Goal: Task Accomplishment & Management: Complete application form

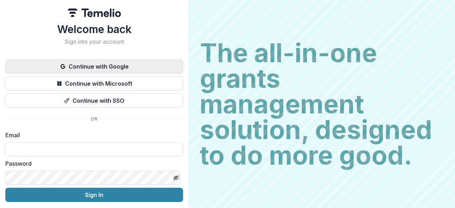
click at [76, 63] on button "Continue with Google" at bounding box center [94, 66] width 178 height 14
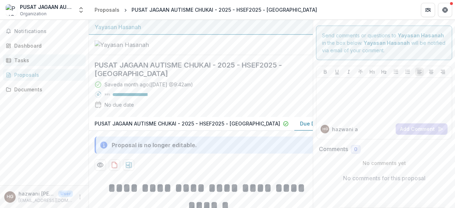
click at [28, 65] on link "Tasks" at bounding box center [44, 60] width 83 height 12
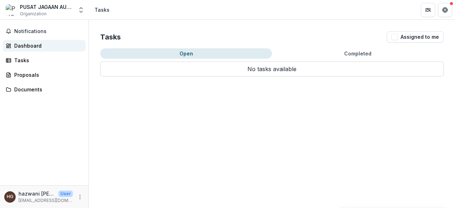
click at [23, 46] on div "Dashboard" at bounding box center [47, 45] width 66 height 7
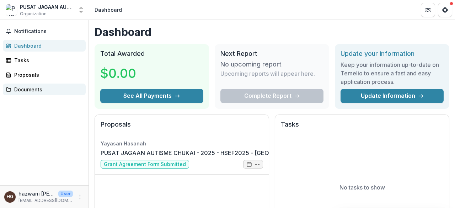
click at [29, 88] on div "Documents" at bounding box center [47, 89] width 66 height 7
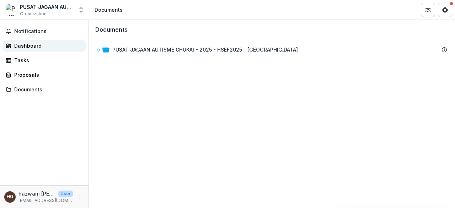
click at [35, 42] on link "Dashboard" at bounding box center [44, 46] width 83 height 12
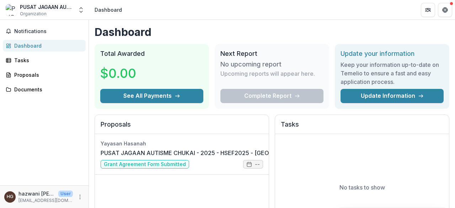
click at [30, 128] on div "Notifications Dashboard Tasks Proposals Documents" at bounding box center [44, 102] width 88 height 165
click at [32, 58] on div "Tasks" at bounding box center [47, 59] width 66 height 7
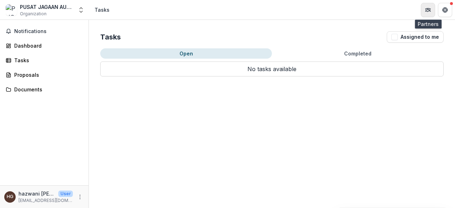
click at [428, 10] on icon "Partners" at bounding box center [427, 10] width 3 height 2
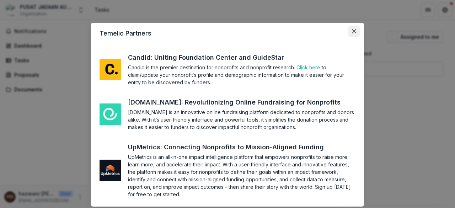
click at [355, 31] on icon "Close" at bounding box center [354, 31] width 4 height 4
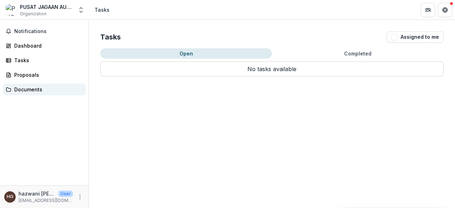
click at [44, 87] on div "Documents" at bounding box center [47, 89] width 66 height 7
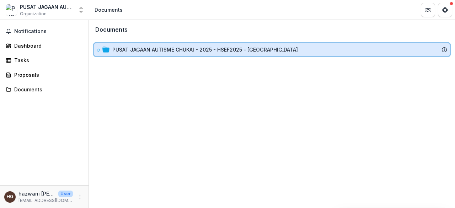
click at [96, 52] on div "PUSAT JAGAAN AUTISME CHUKAI - 2025 - HSEF2025 - MyHarapan" at bounding box center [272, 49] width 356 height 13
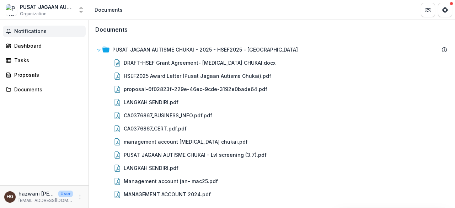
click at [58, 36] on button "Notifications" at bounding box center [44, 31] width 83 height 11
click at [55, 42] on div "Dashboard" at bounding box center [47, 45] width 66 height 7
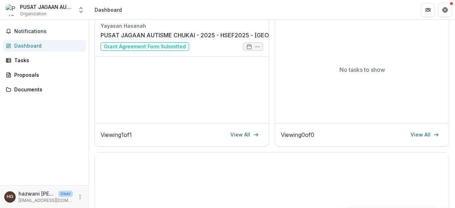
scroll to position [107, 0]
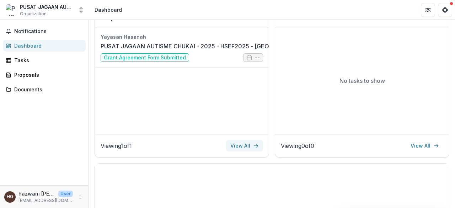
click at [240, 143] on link "View All" at bounding box center [244, 145] width 37 height 11
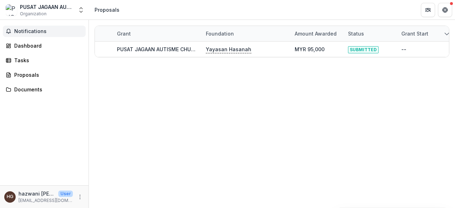
click at [19, 28] on span "Notifications" at bounding box center [48, 31] width 69 height 6
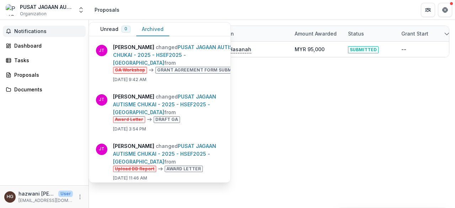
click at [162, 27] on button "Archived" at bounding box center [152, 29] width 33 height 14
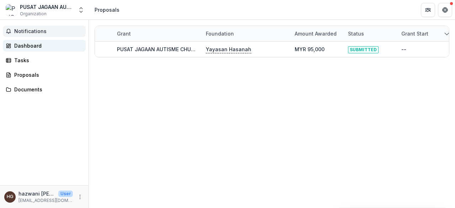
click at [42, 43] on div "Dashboard" at bounding box center [47, 45] width 66 height 7
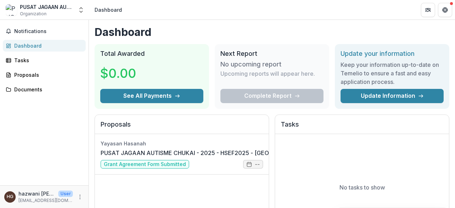
click at [406, 29] on h1 "Dashboard" at bounding box center [271, 32] width 355 height 13
click at [227, 157] on link "PUSAT JAGAAN AUTISME CHUKAI - 2025 - HSEF2025 - MyHarapan" at bounding box center [208, 152] width 214 height 9
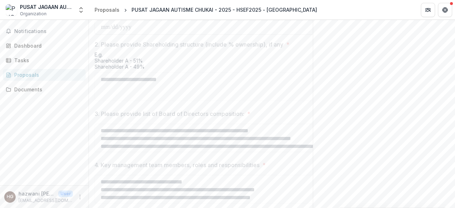
scroll to position [355, 0]
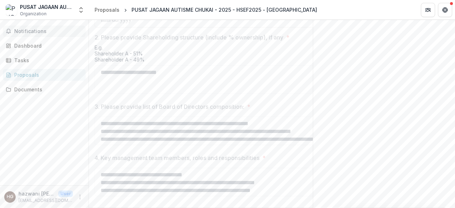
click at [31, 32] on span "Notifications" at bounding box center [48, 31] width 69 height 6
click at [32, 48] on div "Dashboard" at bounding box center [47, 45] width 66 height 7
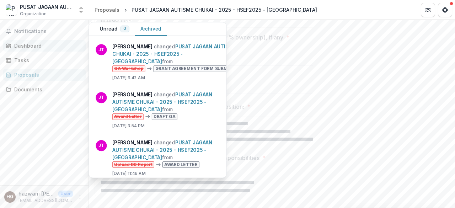
scroll to position [249, 0]
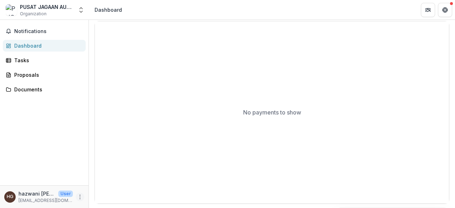
click at [78, 197] on icon "More" at bounding box center [80, 197] width 6 height 6
click at [38, 74] on div "Proposals" at bounding box center [47, 74] width 66 height 7
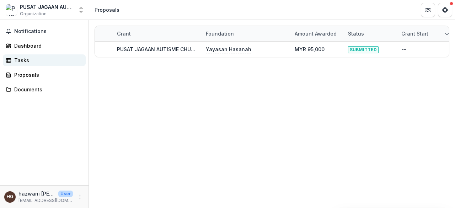
click at [33, 56] on div "Tasks" at bounding box center [47, 59] width 66 height 7
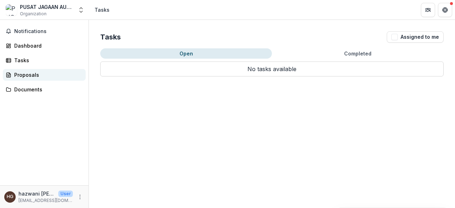
click at [31, 74] on div "Proposals" at bounding box center [47, 74] width 66 height 7
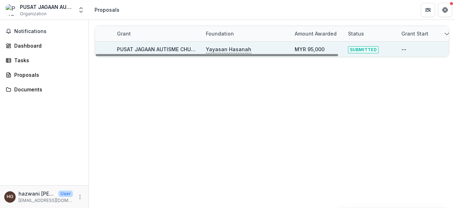
click at [146, 47] on link "PUSAT JAGAAN AUTISME CHUKAI - 2025 - HSEF2025 - MyHarapan" at bounding box center [209, 49] width 185 height 6
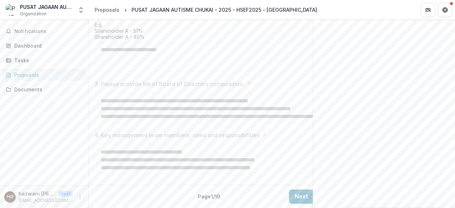
scroll to position [420, 0]
click at [43, 48] on div "Dashboard" at bounding box center [47, 45] width 66 height 7
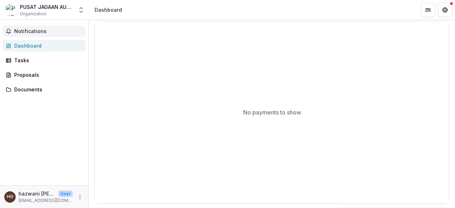
click at [43, 33] on span "Notifications" at bounding box center [48, 31] width 69 height 6
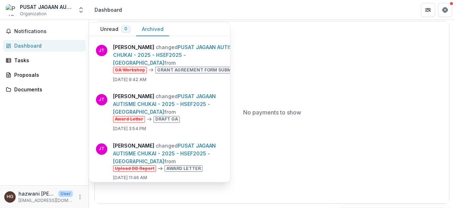
click at [38, 13] on span "Organization" at bounding box center [33, 14] width 27 height 6
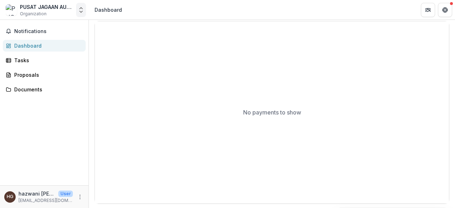
click at [77, 11] on icon "Open entity switcher" at bounding box center [80, 9] width 7 height 7
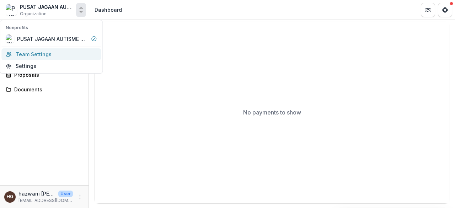
click at [66, 53] on link "Team Settings" at bounding box center [50, 54] width 99 height 12
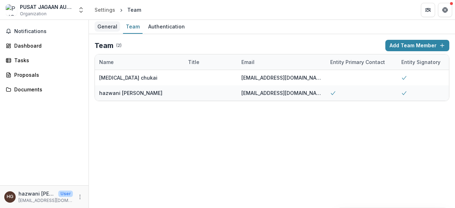
click at [109, 27] on div "General" at bounding box center [107, 26] width 26 height 10
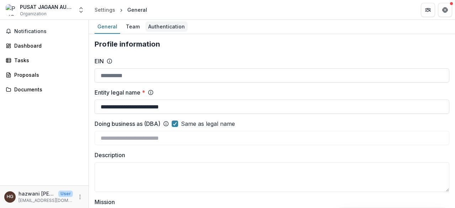
click at [152, 29] on div "Authentication" at bounding box center [166, 26] width 42 height 10
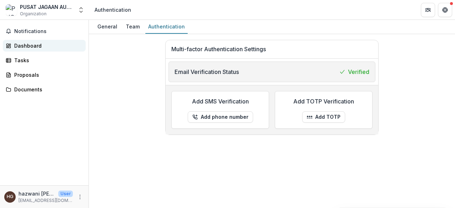
click at [40, 50] on link "Dashboard" at bounding box center [44, 46] width 83 height 12
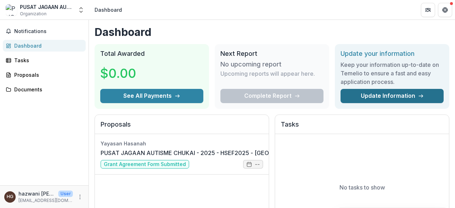
click at [395, 93] on link "Update Information" at bounding box center [391, 96] width 103 height 14
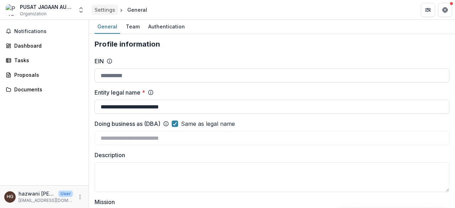
click at [97, 13] on div "Settings" at bounding box center [104, 9] width 21 height 7
click at [56, 72] on div "Proposals" at bounding box center [47, 74] width 66 height 7
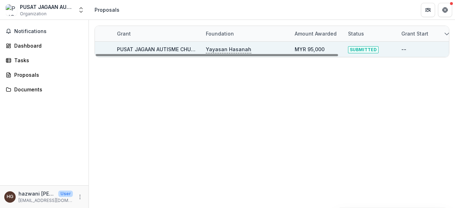
click at [144, 50] on link "PUSAT JAGAAN AUTISME CHUKAI - 2025 - HSEF2025 - MyHarapan" at bounding box center [209, 49] width 185 height 6
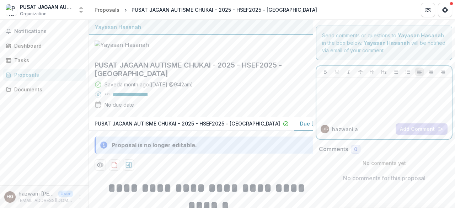
click at [354, 106] on div at bounding box center [384, 99] width 130 height 36
click at [70, 115] on div "Notifications Dashboard Tasks Proposals Documents" at bounding box center [44, 102] width 88 height 165
click at [6, 145] on div "Notifications Dashboard Tasks Proposals Documents" at bounding box center [44, 102] width 88 height 165
click at [21, 31] on span "Notifications" at bounding box center [48, 31] width 69 height 6
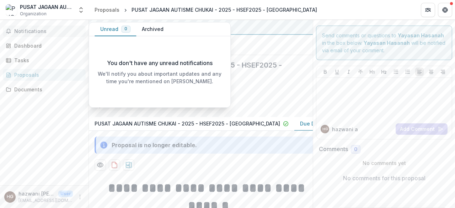
click at [110, 31] on button "Unread 0" at bounding box center [115, 29] width 42 height 14
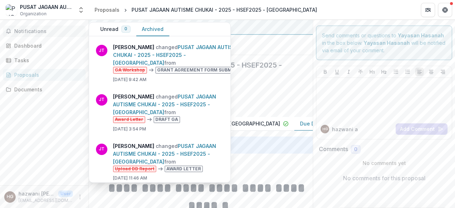
click at [147, 34] on button "Archived" at bounding box center [152, 29] width 33 height 14
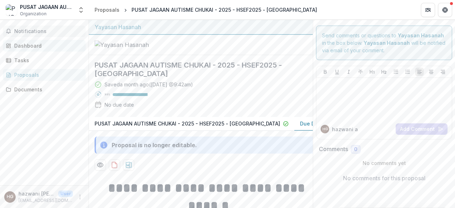
click at [21, 41] on link "Dashboard" at bounding box center [44, 46] width 83 height 12
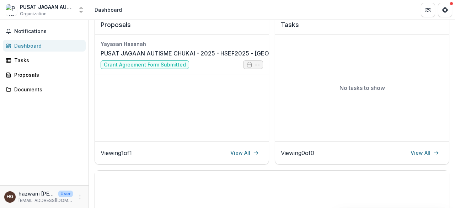
scroll to position [107, 0]
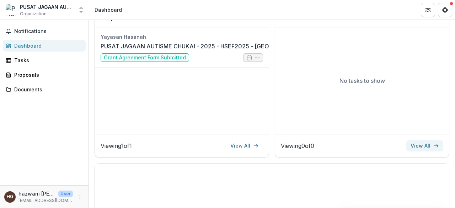
click at [419, 141] on link "View All" at bounding box center [424, 145] width 37 height 11
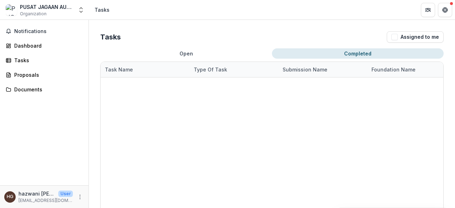
click at [372, 55] on button "Completed" at bounding box center [358, 53] width 172 height 10
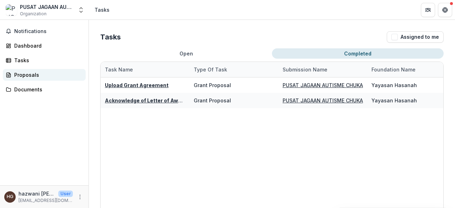
click at [13, 75] on link "Proposals" at bounding box center [44, 75] width 83 height 12
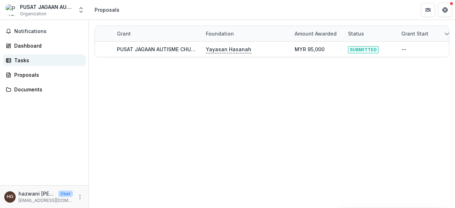
click at [21, 58] on div "Tasks" at bounding box center [47, 59] width 66 height 7
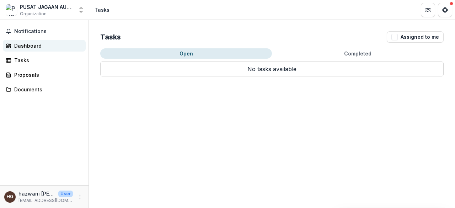
click at [23, 47] on div "Dashboard" at bounding box center [47, 45] width 66 height 7
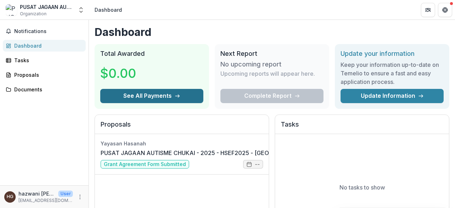
click at [156, 93] on button "See All Payments" at bounding box center [151, 96] width 103 height 14
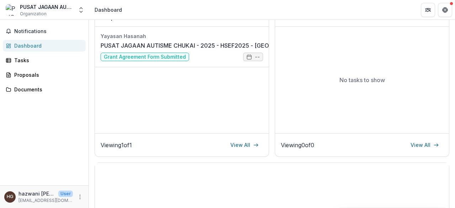
scroll to position [101, 0]
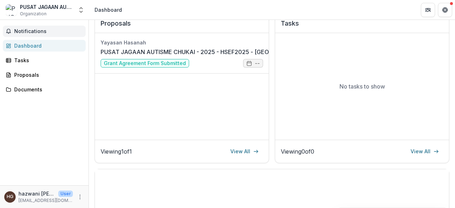
click at [41, 32] on span "Notifications" at bounding box center [48, 31] width 69 height 6
click at [36, 63] on div "Tasks" at bounding box center [47, 59] width 66 height 7
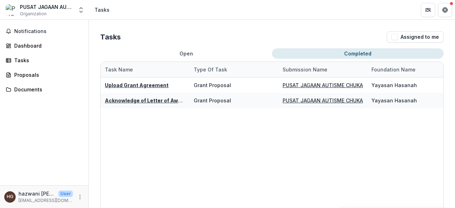
click at [355, 56] on button "Completed" at bounding box center [358, 53] width 172 height 10
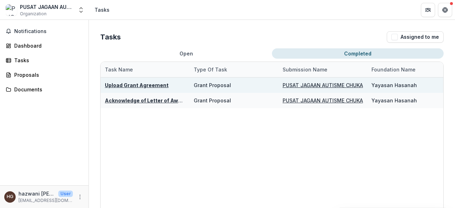
click at [322, 86] on u "PUSAT JAGAAN AUTISME CHUKAI - 2025 - HSEF2025 - MyHarapan" at bounding box center [374, 85] width 185 height 6
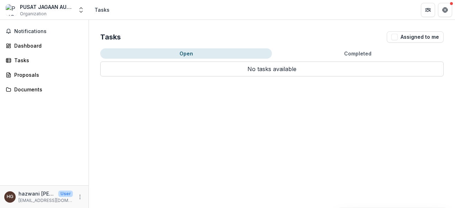
click at [367, 52] on button "Completed" at bounding box center [358, 53] width 172 height 10
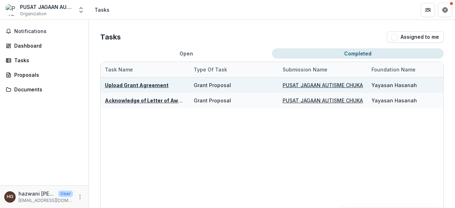
click at [136, 84] on u "Upload Grant Agreement" at bounding box center [137, 85] width 64 height 6
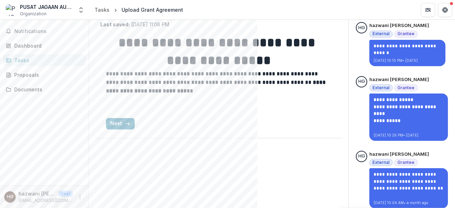
scroll to position [51, 0]
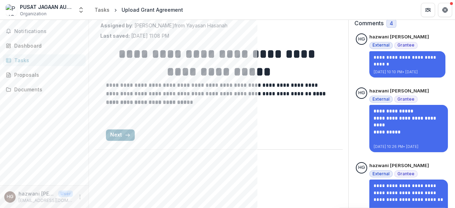
click at [123, 135] on button "Next" at bounding box center [120, 134] width 29 height 11
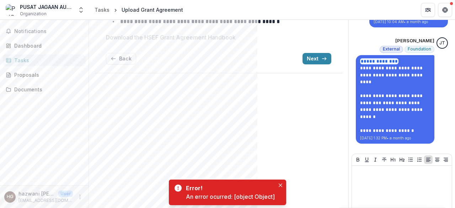
scroll to position [264, 0]
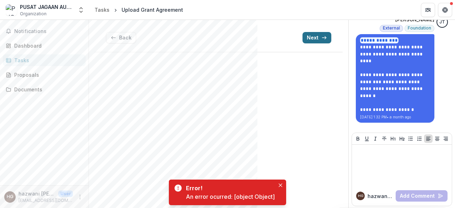
click at [317, 42] on button "Next" at bounding box center [316, 37] width 29 height 11
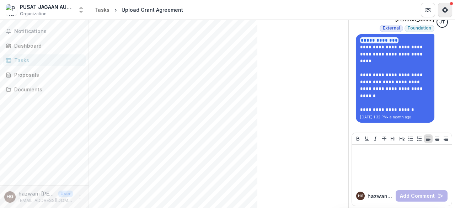
click at [449, 10] on button "Get Help" at bounding box center [445, 10] width 14 height 14
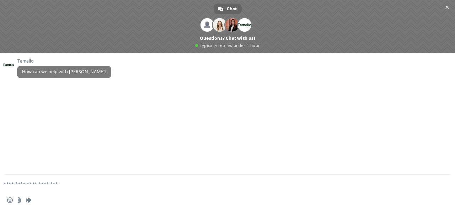
click at [444, 7] on span "Close chat" at bounding box center [446, 7] width 7 height 7
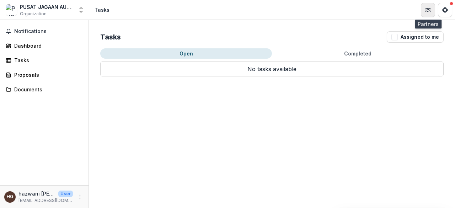
click at [422, 10] on button "Partners" at bounding box center [428, 10] width 14 height 14
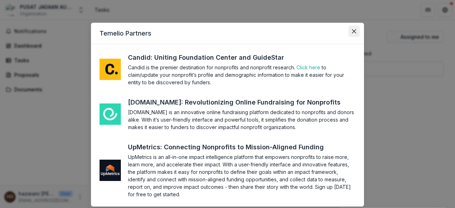
click at [350, 35] on button "Close" at bounding box center [353, 31] width 11 height 11
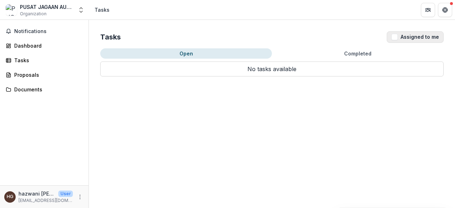
click at [394, 37] on span "button" at bounding box center [394, 37] width 6 height 6
click at [273, 66] on p "No tasks available" at bounding box center [271, 68] width 343 height 15
click at [341, 55] on button "Completed" at bounding box center [358, 53] width 172 height 10
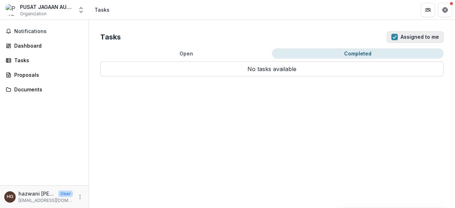
click at [398, 40] on button "Assigned to me" at bounding box center [415, 36] width 57 height 11
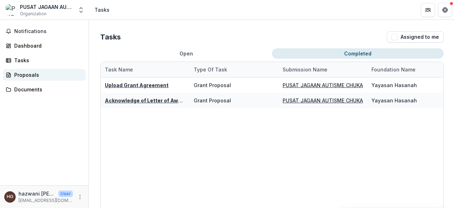
click at [32, 80] on link "Proposals" at bounding box center [44, 75] width 83 height 12
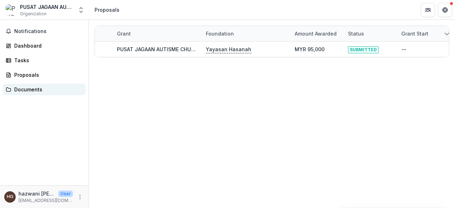
click at [36, 88] on div "Documents" at bounding box center [47, 89] width 66 height 7
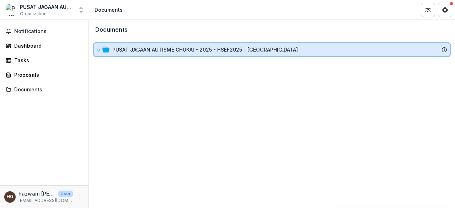
click at [94, 47] on div "PUSAT JAGAAN AUTISME CHUKAI - 2025 - HSEF2025 - MyHarapan" at bounding box center [272, 49] width 356 height 13
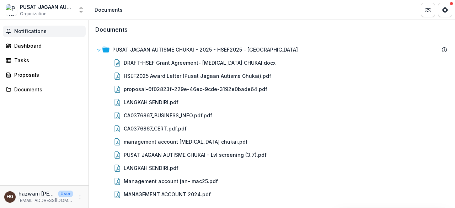
click at [42, 30] on span "Notifications" at bounding box center [48, 31] width 69 height 6
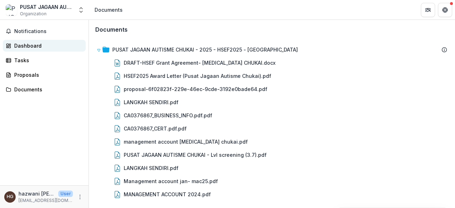
click at [40, 43] on div "Dashboard" at bounding box center [47, 45] width 66 height 7
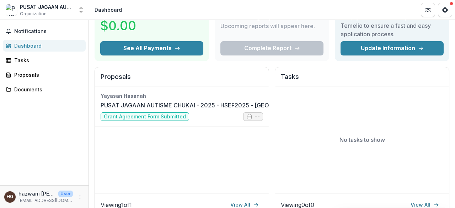
scroll to position [36, 0]
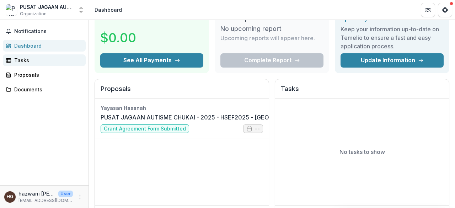
click at [12, 59] on link "Tasks" at bounding box center [44, 60] width 83 height 12
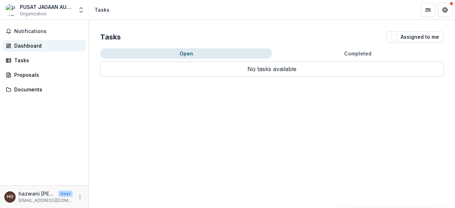
click at [60, 41] on link "Dashboard" at bounding box center [44, 46] width 83 height 12
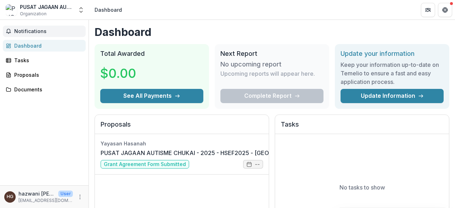
click at [58, 32] on span "Notifications" at bounding box center [48, 31] width 69 height 6
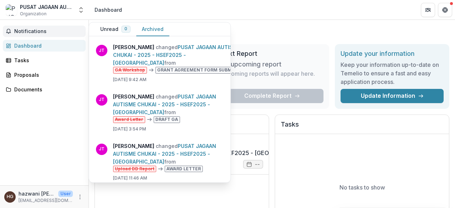
click at [26, 32] on span "Notifications" at bounding box center [48, 31] width 69 height 6
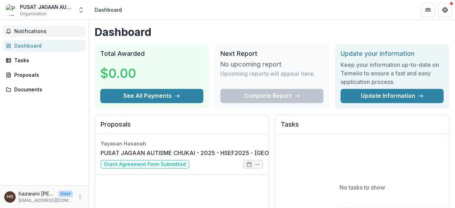
click at [26, 32] on span "Notifications" at bounding box center [48, 31] width 69 height 6
click at [11, 114] on div "Notifications Unread 0 Archived You don't have any unread notifications We'll n…" at bounding box center [44, 102] width 88 height 165
click at [30, 26] on button "Notifications" at bounding box center [44, 31] width 83 height 11
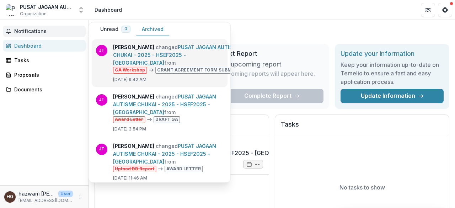
click at [142, 66] on link "PUSAT JAGAAN AUTISME CHUKAI - 2025 - HSEF2025 - MyHarapan" at bounding box center [176, 55] width 127 height 22
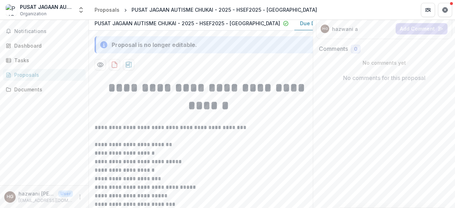
scroll to position [65, 0]
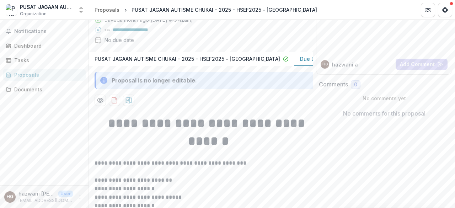
click at [194, 63] on p "PUSAT JAGAAN AUTISME CHUKAI - 2025 - HSEF2025 - MyHarapan" at bounding box center [186, 58] width 185 height 7
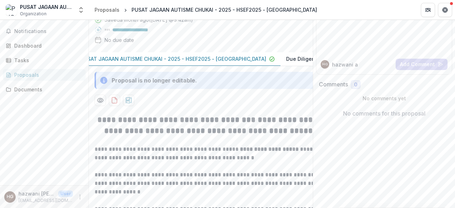
scroll to position [0, 0]
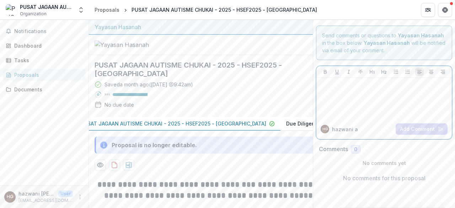
click at [352, 94] on div at bounding box center [384, 99] width 130 height 36
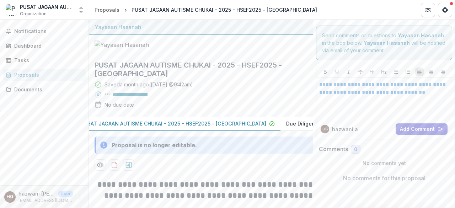
click at [316, 83] on div "**********" at bounding box center [383, 98] width 135 height 41
click at [319, 84] on link "**********" at bounding box center [383, 88] width 128 height 13
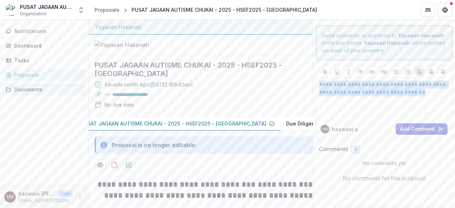
click at [40, 93] on link "Documents" at bounding box center [44, 89] width 83 height 12
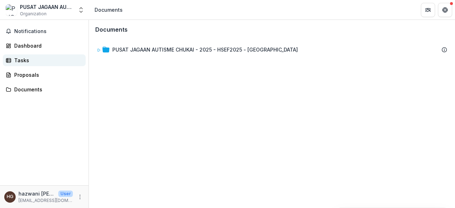
click at [42, 59] on div "Tasks" at bounding box center [47, 59] width 66 height 7
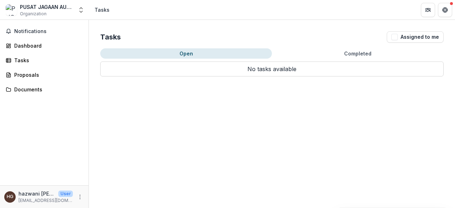
click at [335, 52] on button "Completed" at bounding box center [358, 53] width 172 height 10
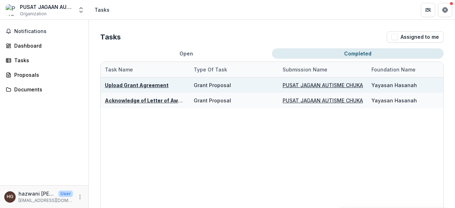
click at [144, 85] on u "Upload Grant Agreement" at bounding box center [137, 85] width 64 height 6
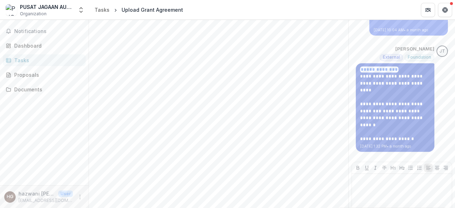
scroll to position [264, 0]
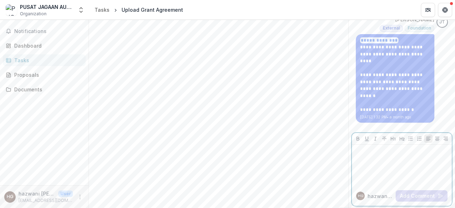
click at [401, 162] on div at bounding box center [402, 165] width 94 height 36
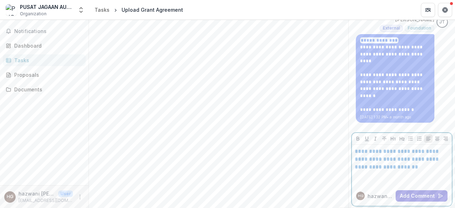
click at [355, 148] on link "**********" at bounding box center [397, 158] width 85 height 21
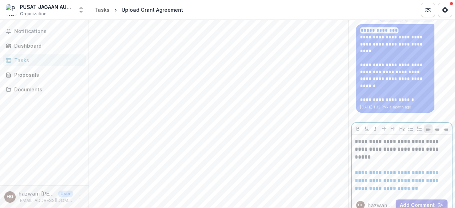
scroll to position [283, 0]
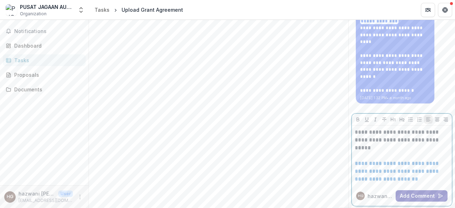
click at [420, 194] on button "Add Comment" at bounding box center [421, 195] width 52 height 11
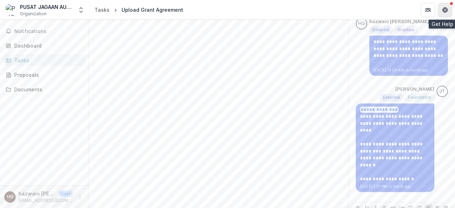
click at [452, 12] on button "Get Help" at bounding box center [445, 10] width 14 height 14
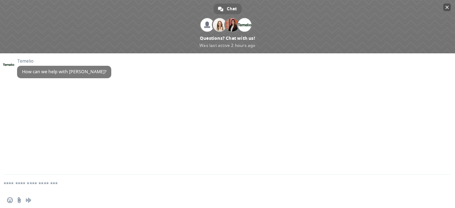
click at [453, 6] on span at bounding box center [227, 26] width 455 height 53
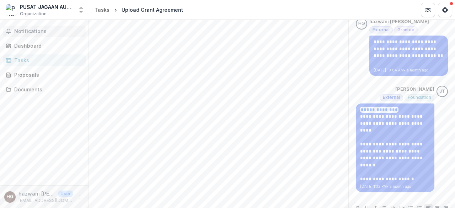
click at [42, 34] on span "Notifications" at bounding box center [48, 31] width 69 height 6
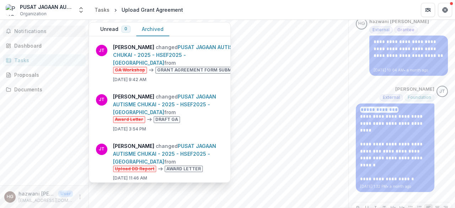
click at [53, 12] on div "PUSAT JAGAAN AUTISME CHUKAI Organization" at bounding box center [46, 10] width 53 height 14
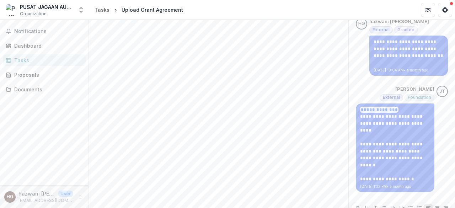
click at [63, 9] on div "PUSAT JAGAAN AUTISME CHUKAI" at bounding box center [46, 6] width 53 height 7
click at [96, 12] on div "Tasks" at bounding box center [101, 9] width 15 height 7
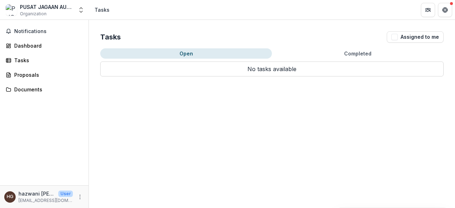
click at [181, 68] on p "No tasks available" at bounding box center [271, 68] width 343 height 15
click at [28, 49] on div "Dashboard" at bounding box center [47, 45] width 66 height 7
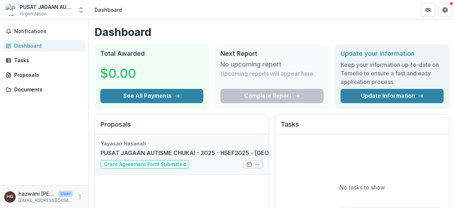
click at [117, 157] on link "PUSAT JAGAAN AUTISME CHUKAI - 2025 - HSEF2025 - MyHarapan" at bounding box center [208, 152] width 214 height 9
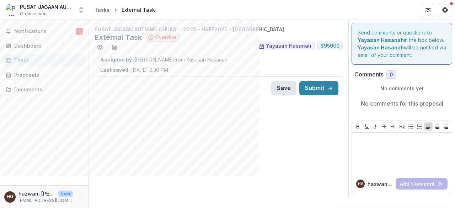
click at [280, 87] on button "Save" at bounding box center [283, 88] width 25 height 14
click at [46, 65] on link "Tasks" at bounding box center [44, 60] width 83 height 12
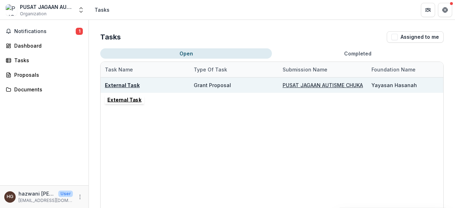
click at [122, 86] on u "External Task" at bounding box center [122, 85] width 35 height 6
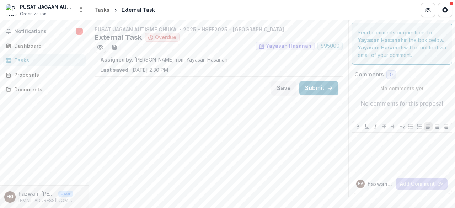
click at [57, 59] on div "Tasks" at bounding box center [47, 59] width 66 height 7
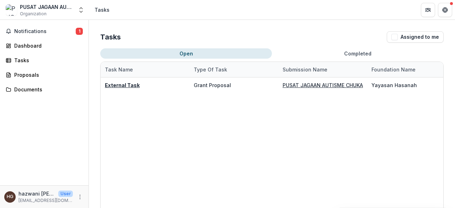
click at [329, 54] on button "Completed" at bounding box center [358, 53] width 172 height 10
click at [181, 52] on button "Open" at bounding box center [186, 53] width 172 height 10
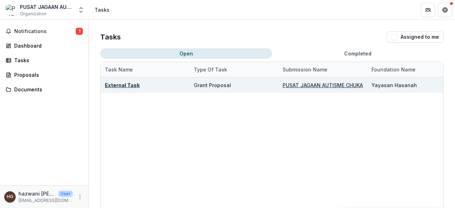
click at [133, 87] on u "External Task" at bounding box center [122, 85] width 35 height 6
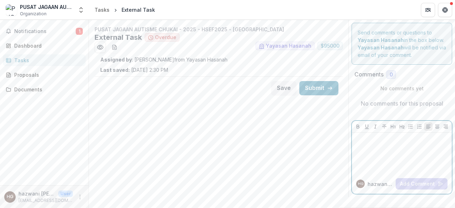
click at [371, 159] on div at bounding box center [402, 153] width 94 height 36
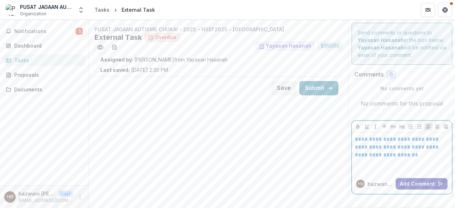
click at [420, 184] on button "Add Comment" at bounding box center [421, 183] width 52 height 11
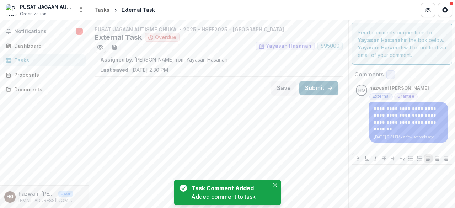
click at [324, 89] on button "Submit" at bounding box center [318, 88] width 39 height 14
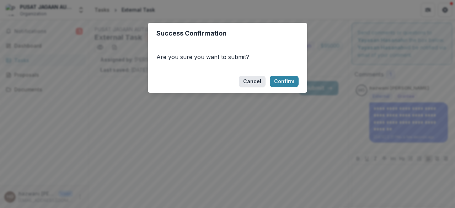
click at [256, 79] on button "Cancel" at bounding box center [252, 81] width 27 height 11
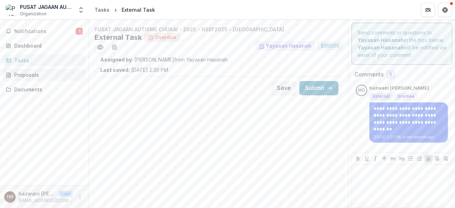
click at [51, 71] on div "Proposals" at bounding box center [47, 74] width 66 height 7
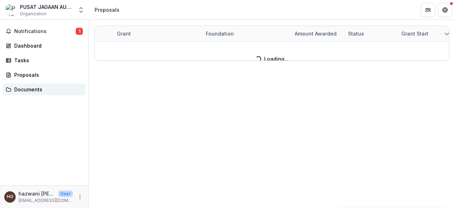
click at [47, 87] on div "Documents" at bounding box center [47, 89] width 66 height 7
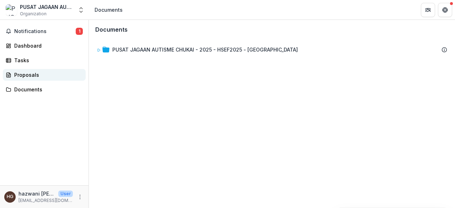
click at [26, 79] on link "Proposals" at bounding box center [44, 75] width 83 height 12
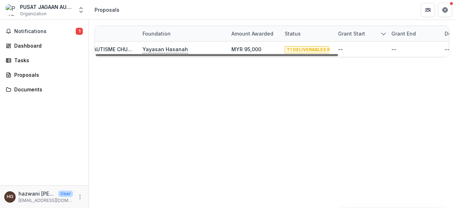
scroll to position [0, 95]
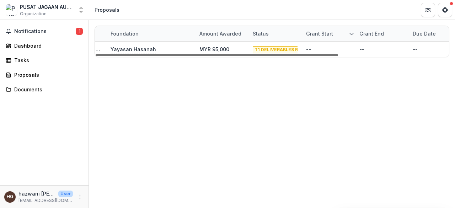
drag, startPoint x: 317, startPoint y: 54, endPoint x: 382, endPoint y: 56, distance: 65.4
click at [338, 56] on div at bounding box center [217, 55] width 242 height 2
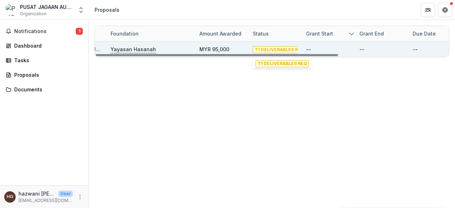
click at [279, 49] on span "T1 DELIVERABLES REQ" at bounding box center [279, 49] width 53 height 7
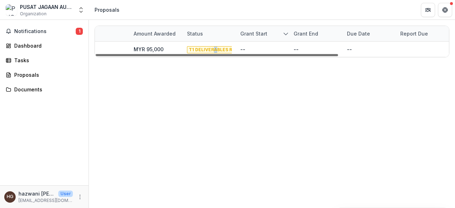
scroll to position [0, 0]
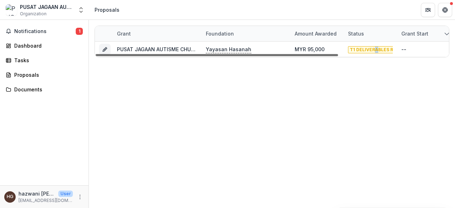
drag, startPoint x: 377, startPoint y: 56, endPoint x: 27, endPoint y: 115, distance: 354.8
click at [96, 56] on div at bounding box center [217, 55] width 242 height 2
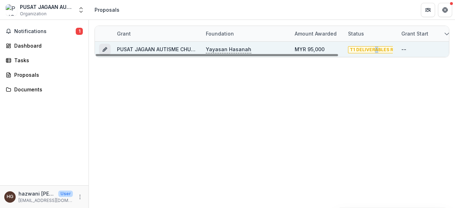
click at [106, 49] on icon "Grant 6f02823f-229e-46ec-9cde-3192e0bade64" at bounding box center [105, 50] width 6 height 6
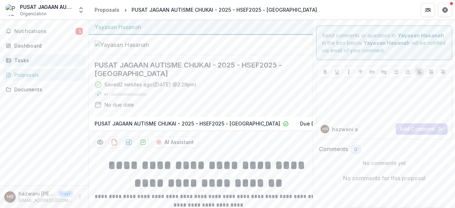
click at [50, 60] on div "Tasks" at bounding box center [47, 59] width 66 height 7
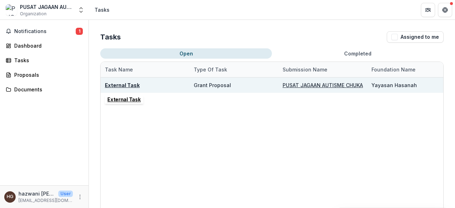
click at [113, 82] on u "External Task" at bounding box center [122, 85] width 35 height 6
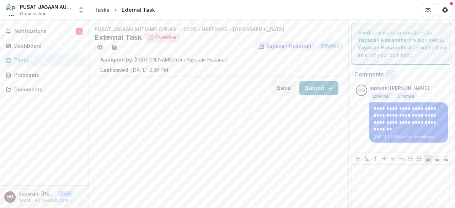
scroll to position [13, 0]
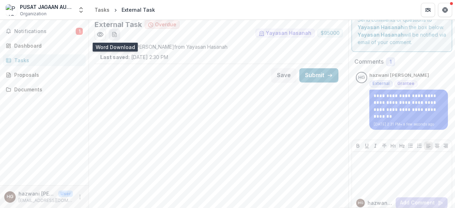
click at [116, 36] on icon "download-word-button" at bounding box center [114, 34] width 4 height 5
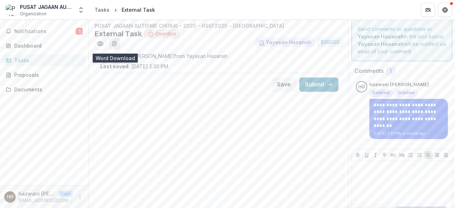
scroll to position [0, 0]
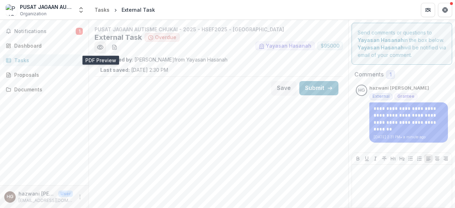
click at [97, 47] on icon "Preview ec82b276-17d1-4f81-bdf1-27bfd45ff0d3.pdf" at bounding box center [100, 47] width 7 height 7
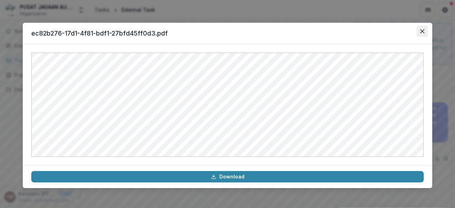
click at [423, 32] on icon "Close" at bounding box center [422, 31] width 4 height 4
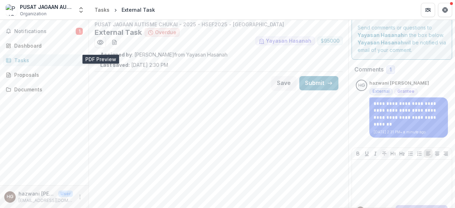
scroll to position [13, 0]
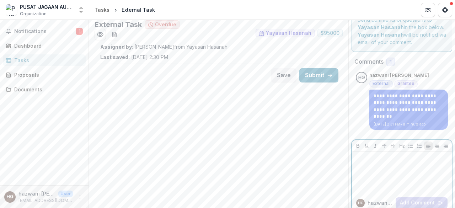
click at [369, 155] on p at bounding box center [402, 159] width 94 height 8
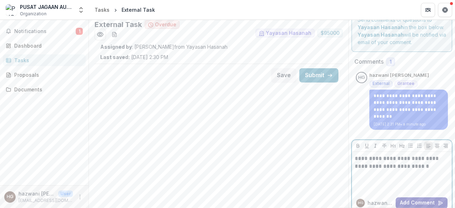
click at [438, 200] on icon "button" at bounding box center [440, 203] width 6 height 6
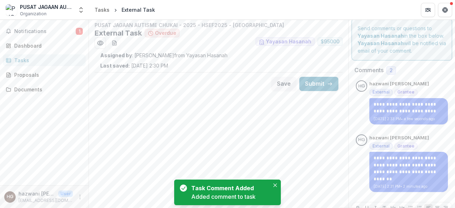
scroll to position [0, 0]
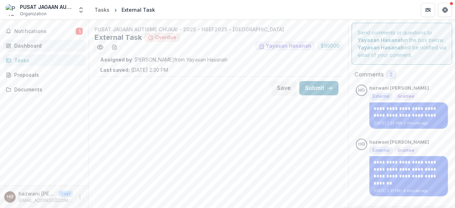
click at [65, 45] on div "Dashboard" at bounding box center [47, 45] width 66 height 7
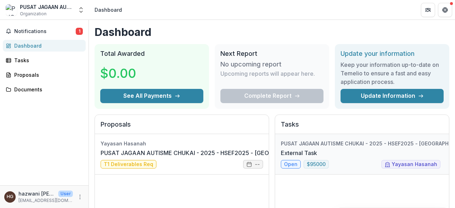
click at [292, 157] on link "External Task" at bounding box center [299, 152] width 36 height 9
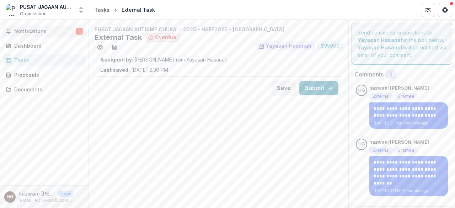
click at [59, 29] on span "Notifications" at bounding box center [44, 31] width 61 height 6
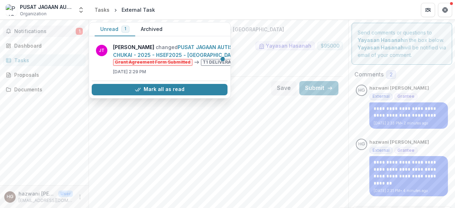
click at [77, 32] on span "1" at bounding box center [79, 31] width 7 height 7
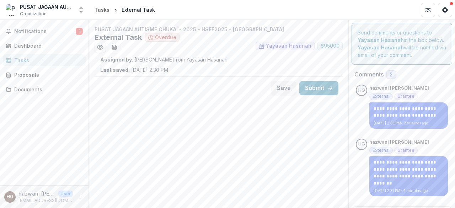
click at [43, 52] on div "Notifications 1 Dashboard Tasks Proposals Documents" at bounding box center [44, 102] width 88 height 165
click at [44, 46] on div "Dashboard" at bounding box center [47, 45] width 66 height 7
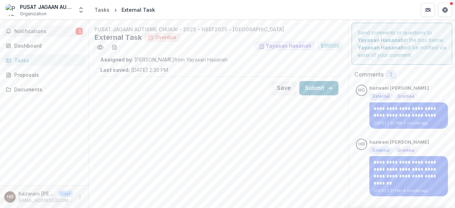
click at [29, 32] on span "Notifications" at bounding box center [44, 31] width 61 height 6
click at [58, 50] on link "Dashboard" at bounding box center [44, 46] width 83 height 12
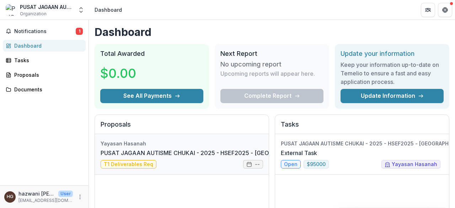
click at [131, 157] on link "PUSAT JAGAAN AUTISME CHUKAI - 2025 - HSEF2025 - MyHarapan" at bounding box center [208, 152] width 214 height 9
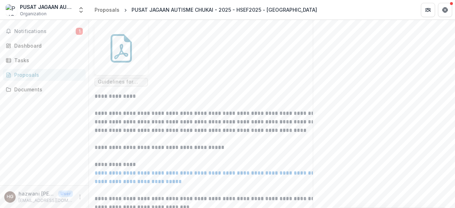
scroll to position [219, 0]
click at [117, 60] on icon at bounding box center [121, 51] width 14 height 15
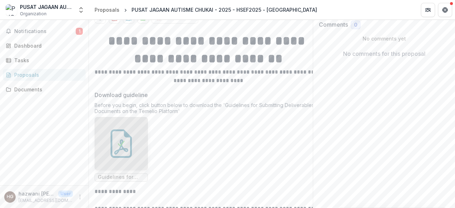
scroll to position [112, 0]
